Goal: Information Seeking & Learning: Learn about a topic

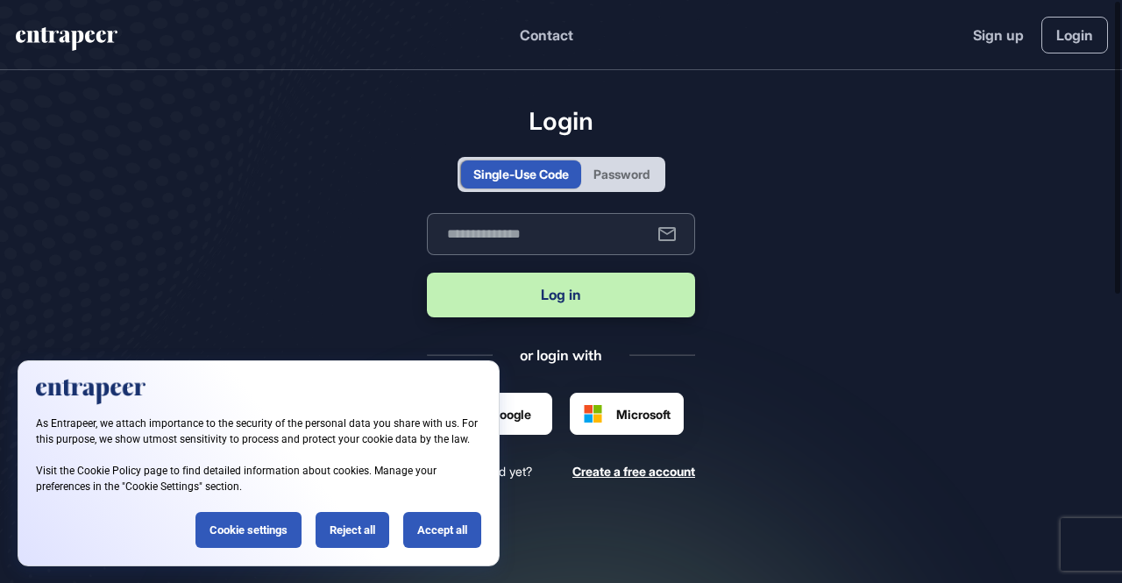
click at [545, 229] on input "text" at bounding box center [561, 234] width 268 height 42
click at [582, 241] on input "text" at bounding box center [561, 234] width 268 height 42
type input "**********"
click at [567, 296] on button "Log in" at bounding box center [561, 295] width 268 height 45
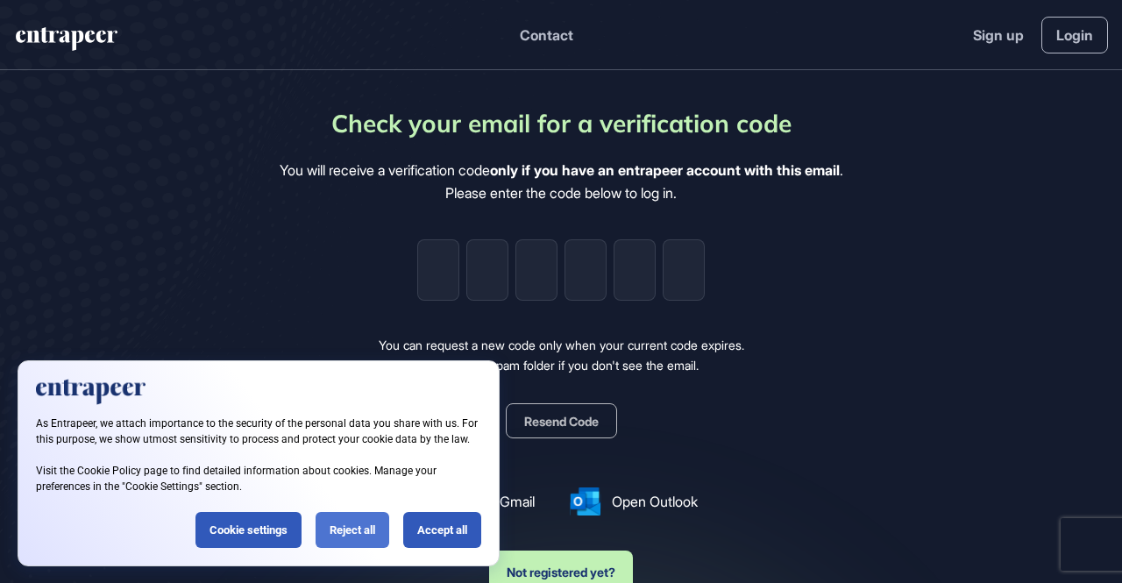
click at [374, 536] on div "Reject all" at bounding box center [353, 530] width 74 height 36
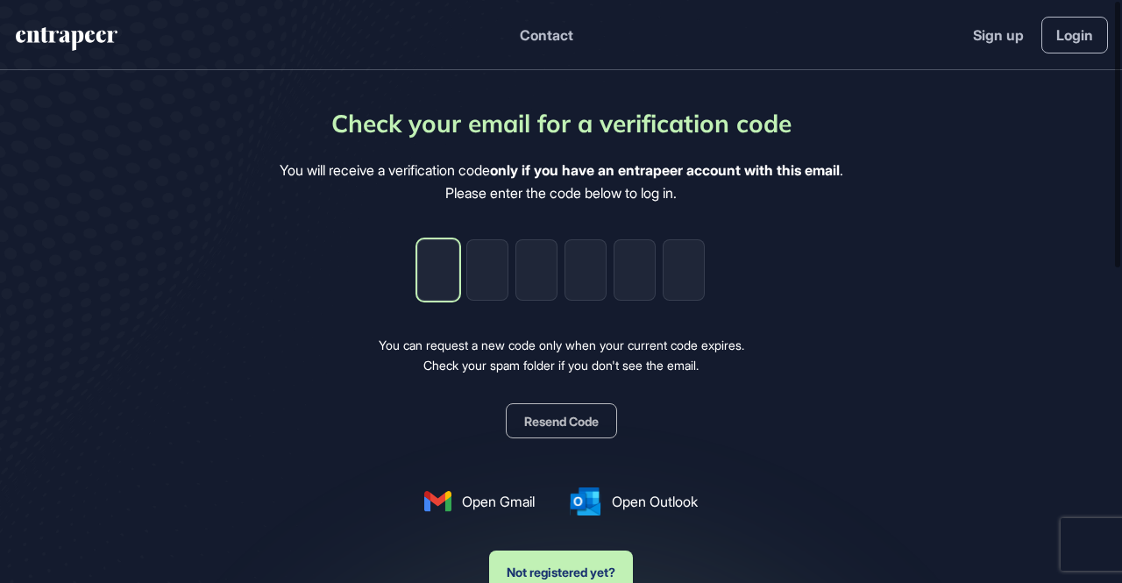
click at [442, 299] on input "tel" at bounding box center [438, 269] width 42 height 61
paste input "*"
type input "*"
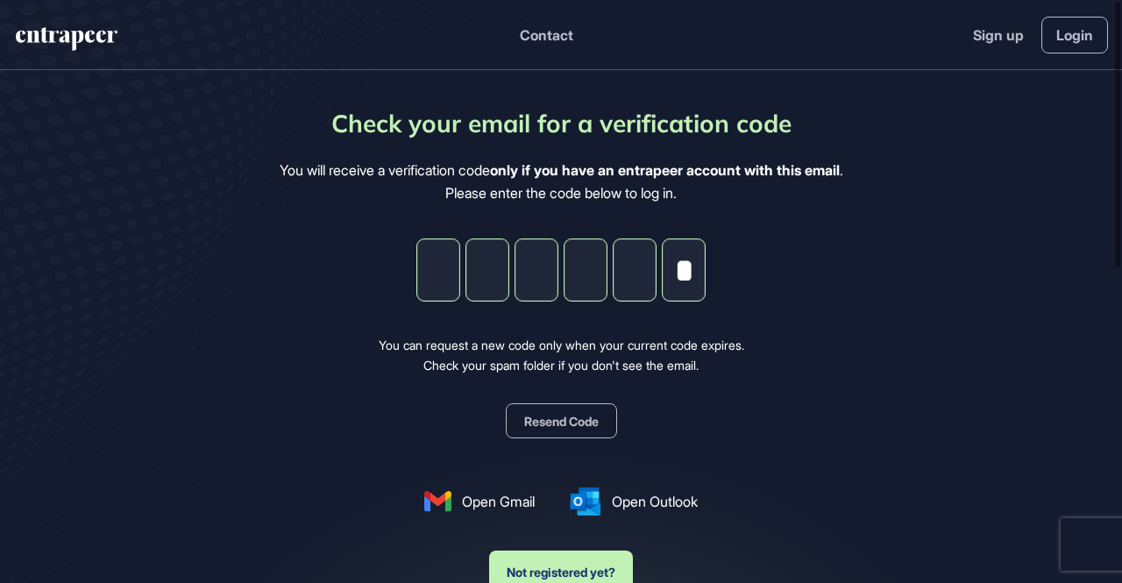
click at [792, 276] on div "Check your email for a verification code You will receive a verification code o…" at bounding box center [562, 349] width 564 height 488
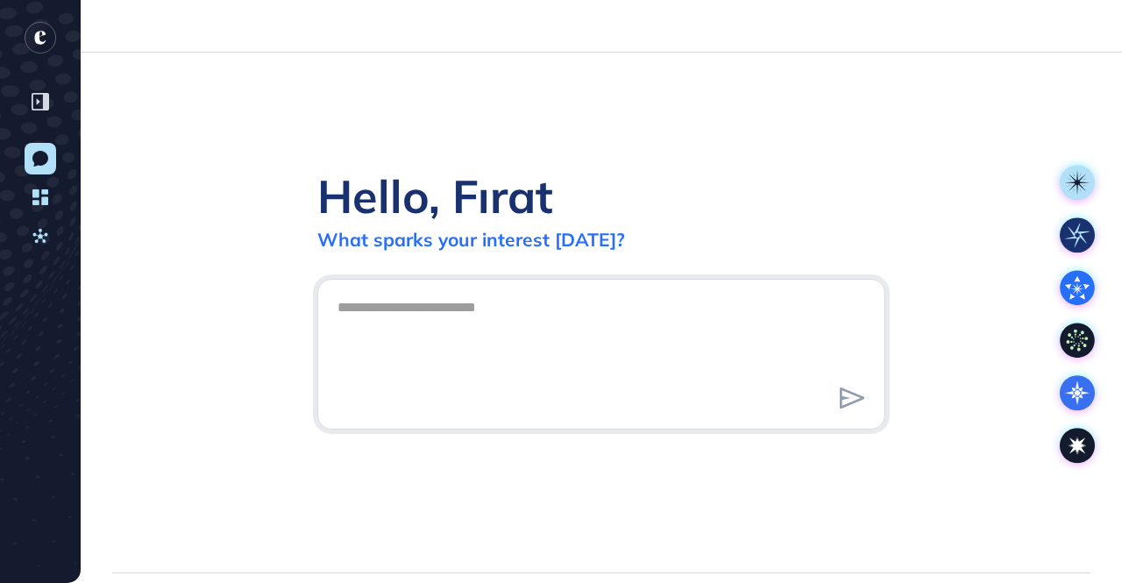
scroll to position [1, 1]
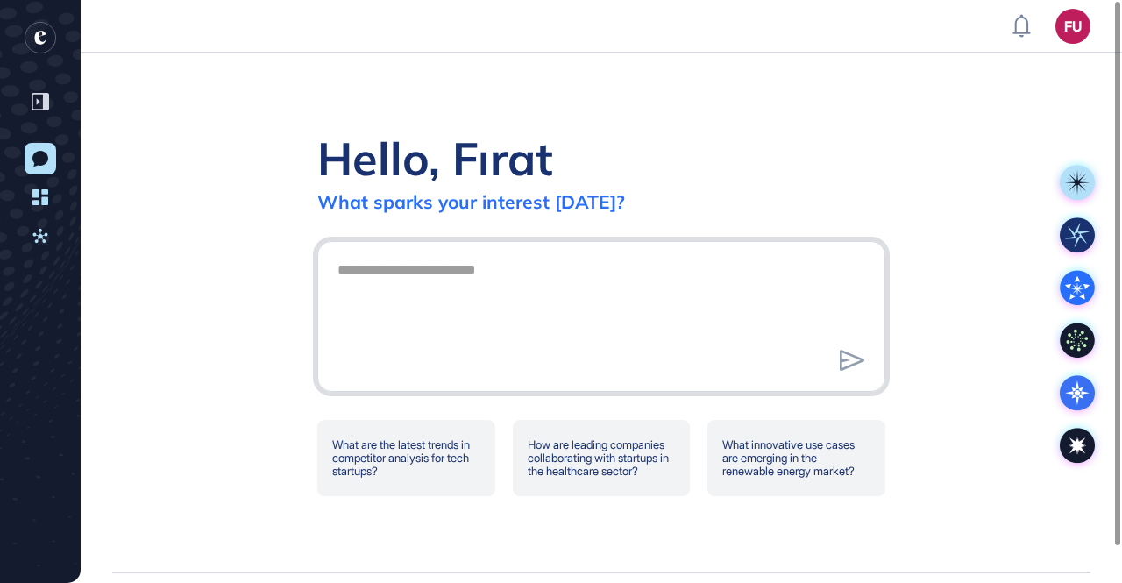
click at [567, 282] on textarea at bounding box center [601, 314] width 549 height 123
type textarea "**********"
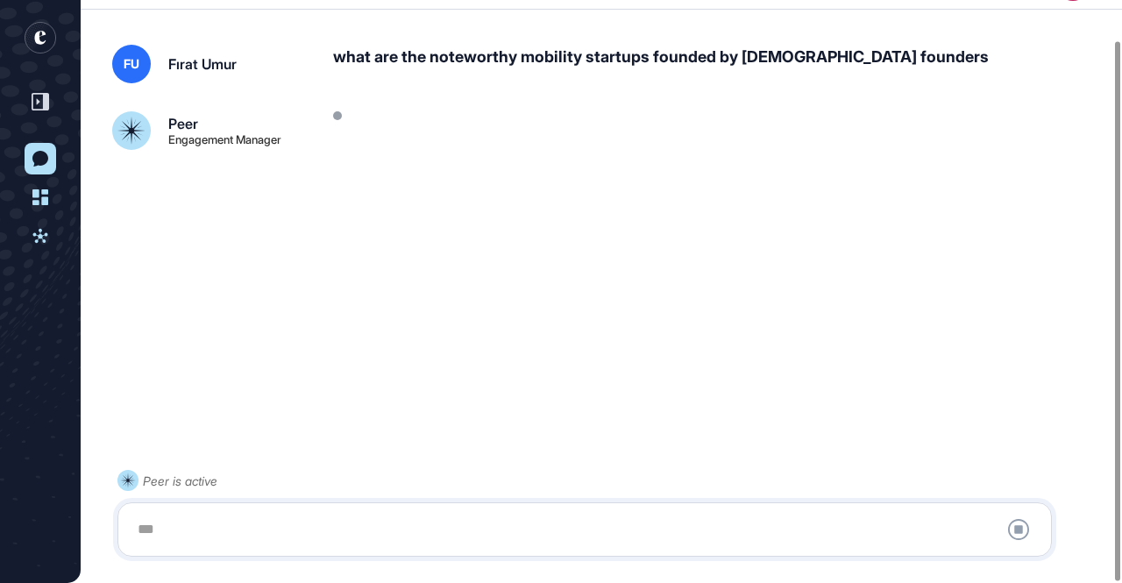
scroll to position [43, 0]
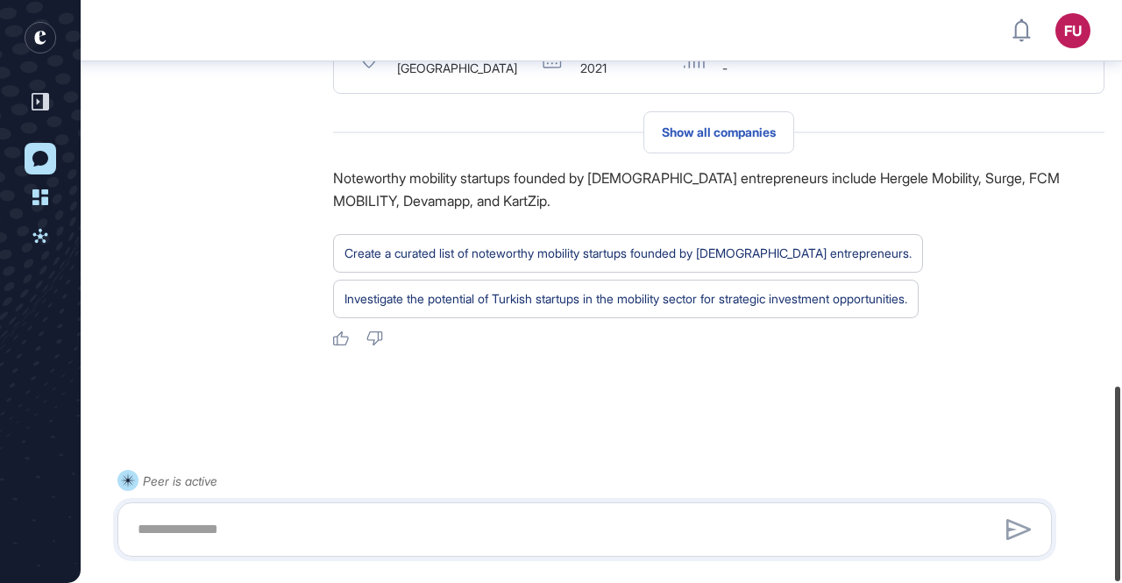
scroll to position [1151, 0]
drag, startPoint x: 1111, startPoint y: 310, endPoint x: 1122, endPoint y: 475, distance: 166.1
click at [1121, 475] on div at bounding box center [1117, 484] width 5 height 195
click at [749, 132] on span "Show all companies" at bounding box center [719, 132] width 114 height 14
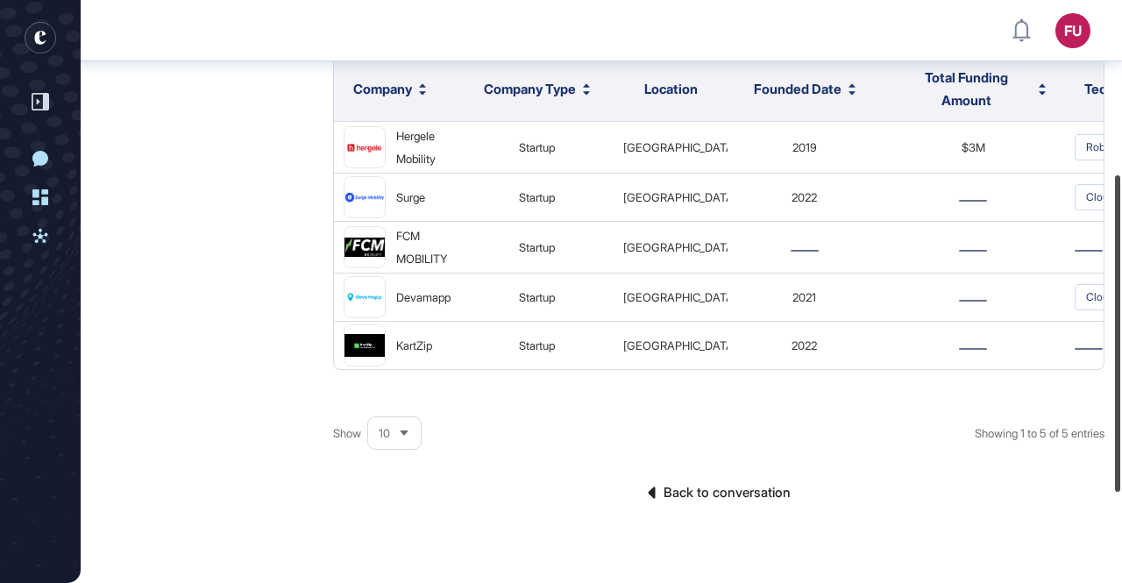
scroll to position [322, 0]
drag, startPoint x: 1115, startPoint y: 56, endPoint x: 1122, endPoint y: 231, distance: 174.6
click at [1121, 231] on div at bounding box center [1117, 334] width 5 height 317
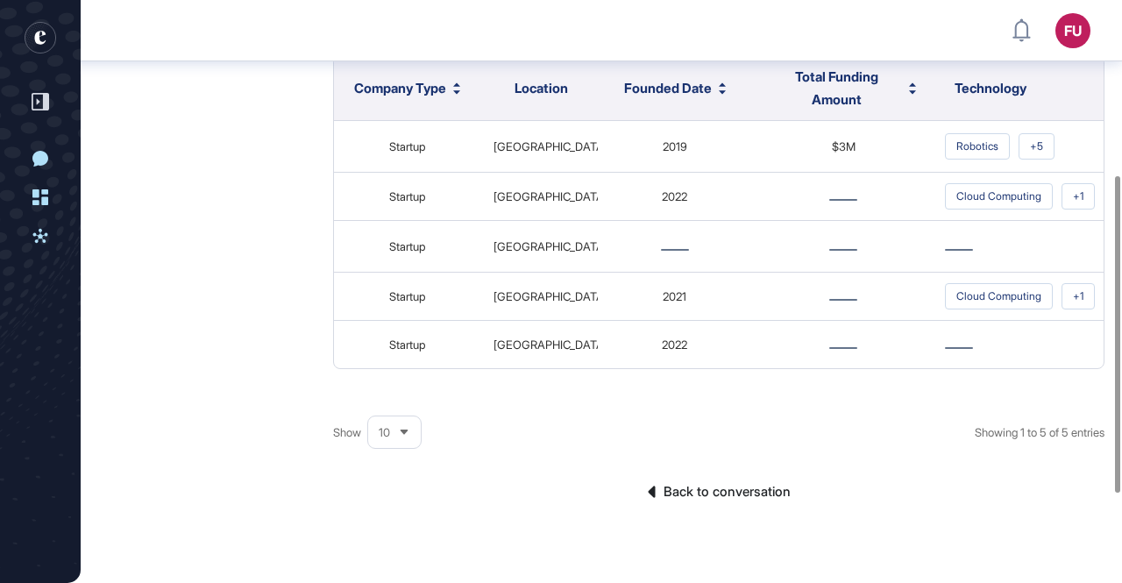
scroll to position [0, 0]
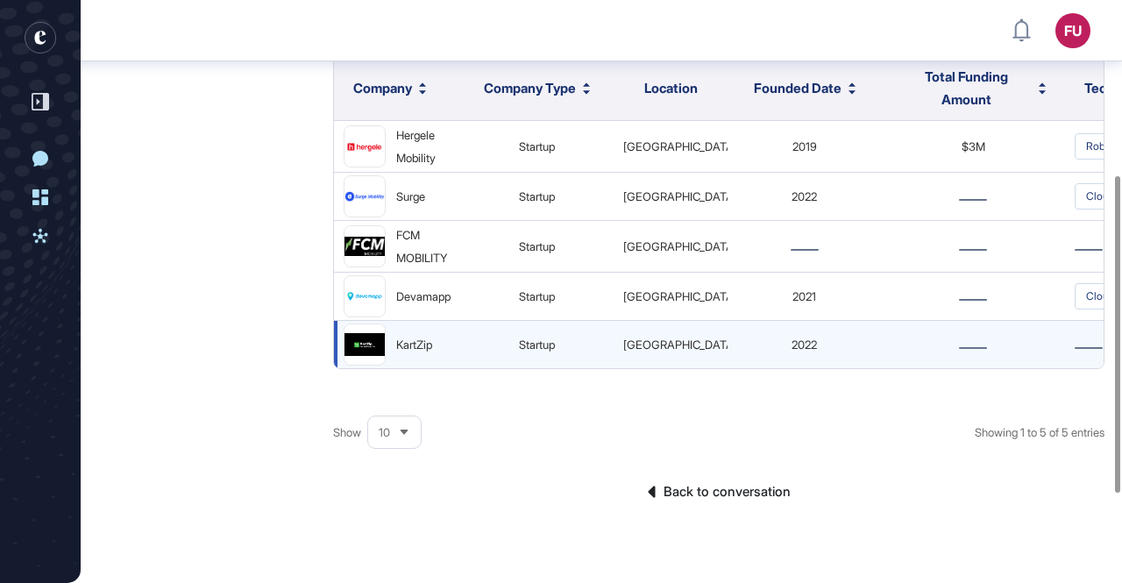
click at [409, 342] on div "KartZip" at bounding box center [414, 344] width 36 height 23
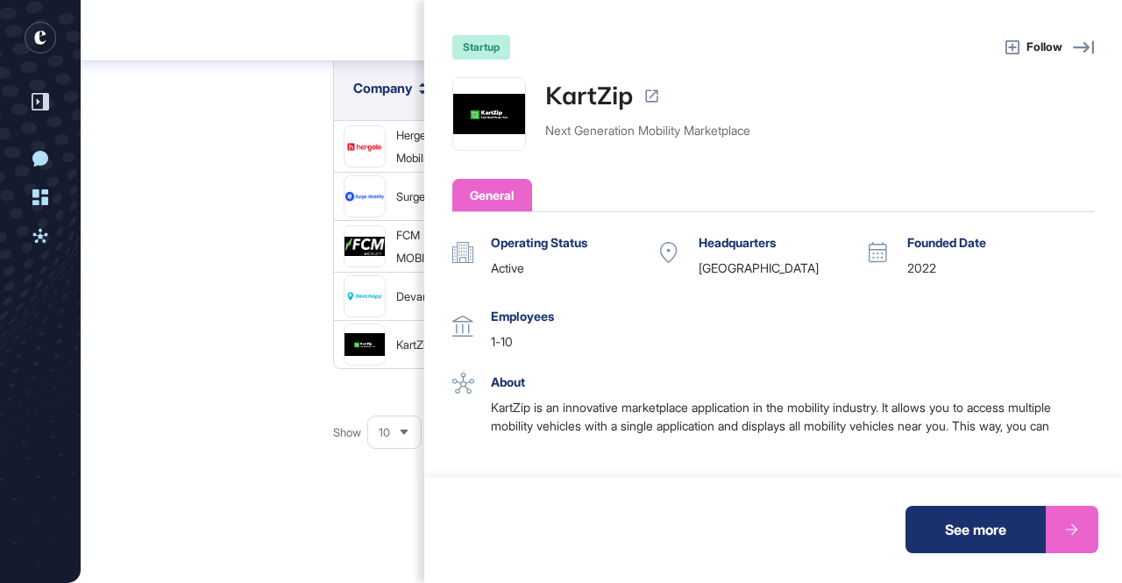
click at [221, 249] on div "startup Follow KartZip Next Generation Mobility Marketplace General Operating S…" at bounding box center [561, 291] width 1122 height 583
